Goal: Information Seeking & Learning: Find specific fact

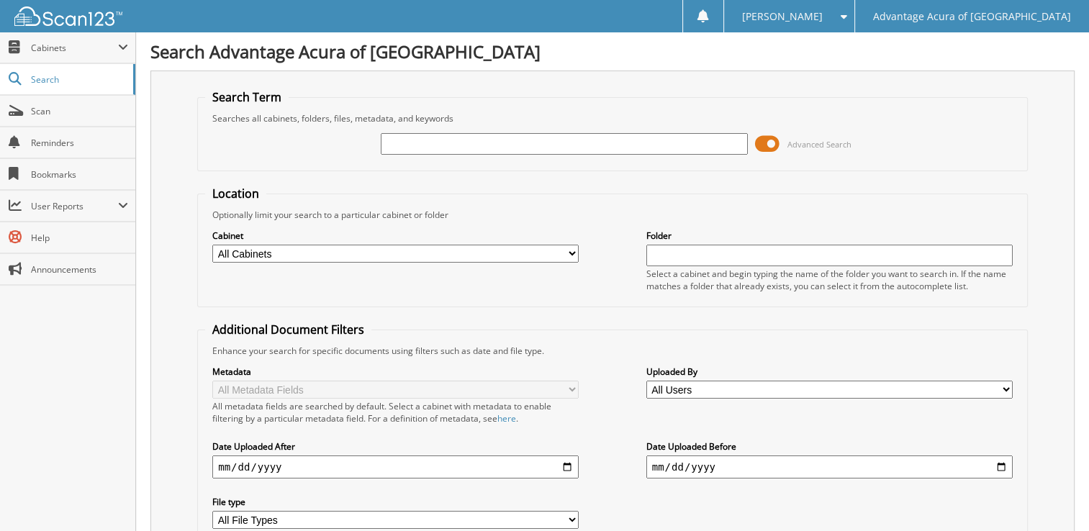
click at [438, 148] on input "text" at bounding box center [564, 144] width 366 height 22
type input "77212"
click at [766, 144] on span at bounding box center [767, 144] width 24 height 22
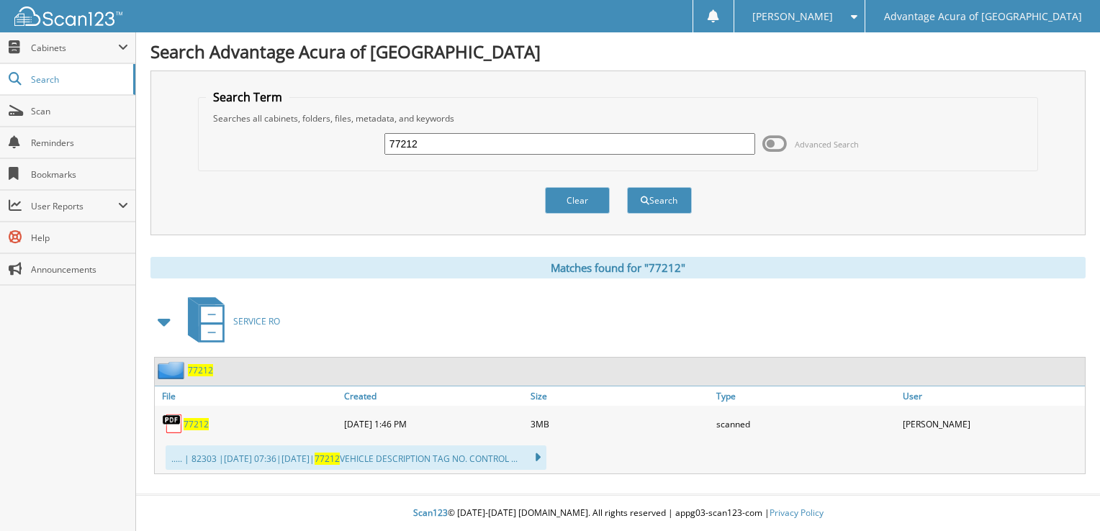
click at [194, 418] on span "77212" at bounding box center [196, 424] width 25 height 12
